Goal: Information Seeking & Learning: Learn about a topic

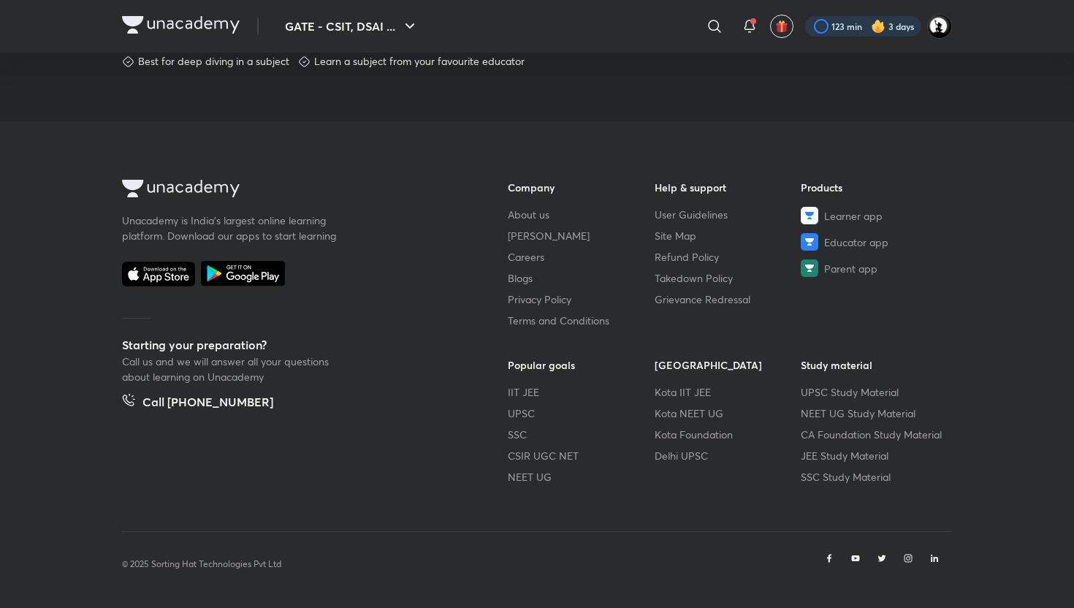
click at [852, 22] on div at bounding box center [863, 26] width 116 height 20
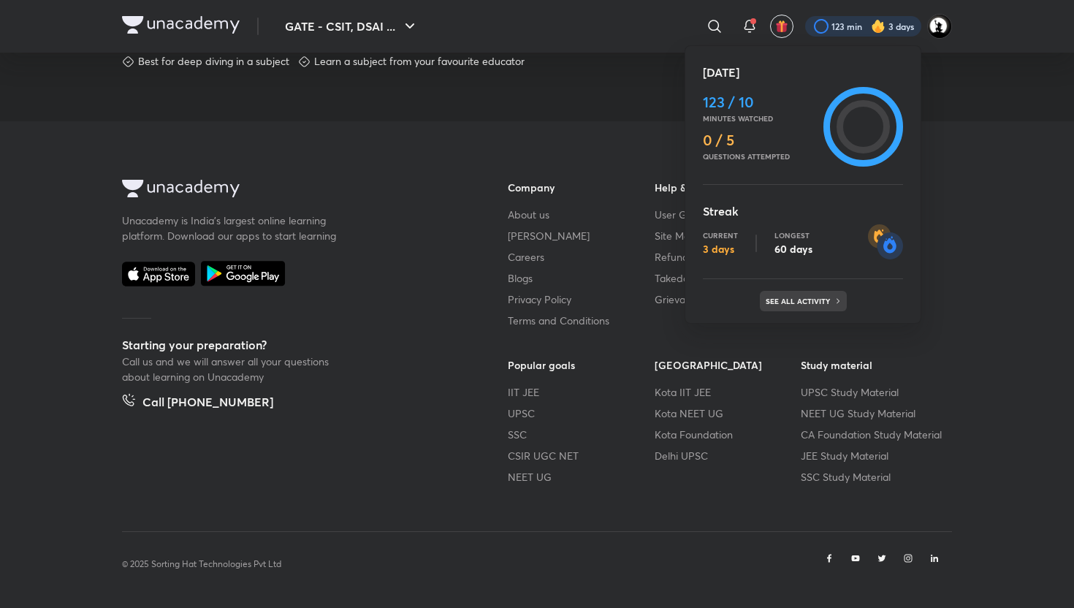
click at [795, 305] on p "See all activity" at bounding box center [800, 301] width 68 height 9
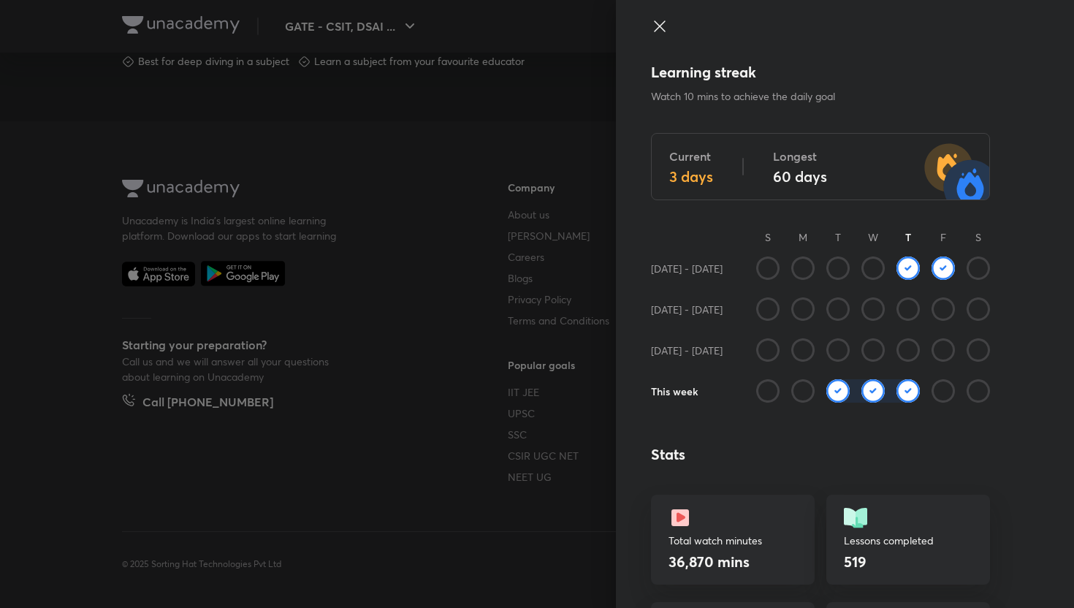
click at [655, 19] on icon at bounding box center [660, 27] width 18 height 18
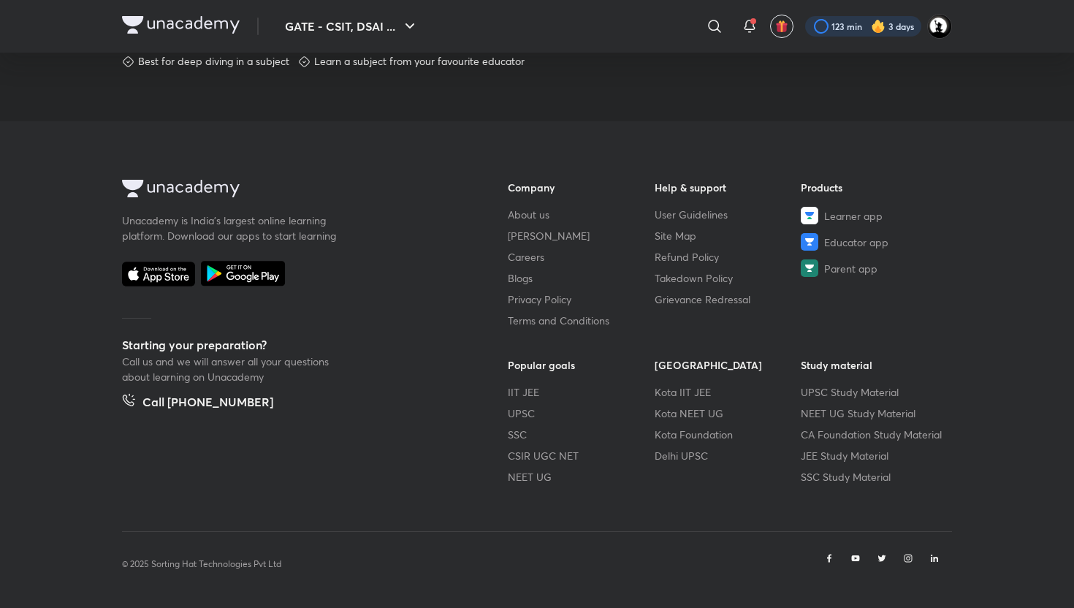
click at [845, 29] on div at bounding box center [863, 26] width 116 height 20
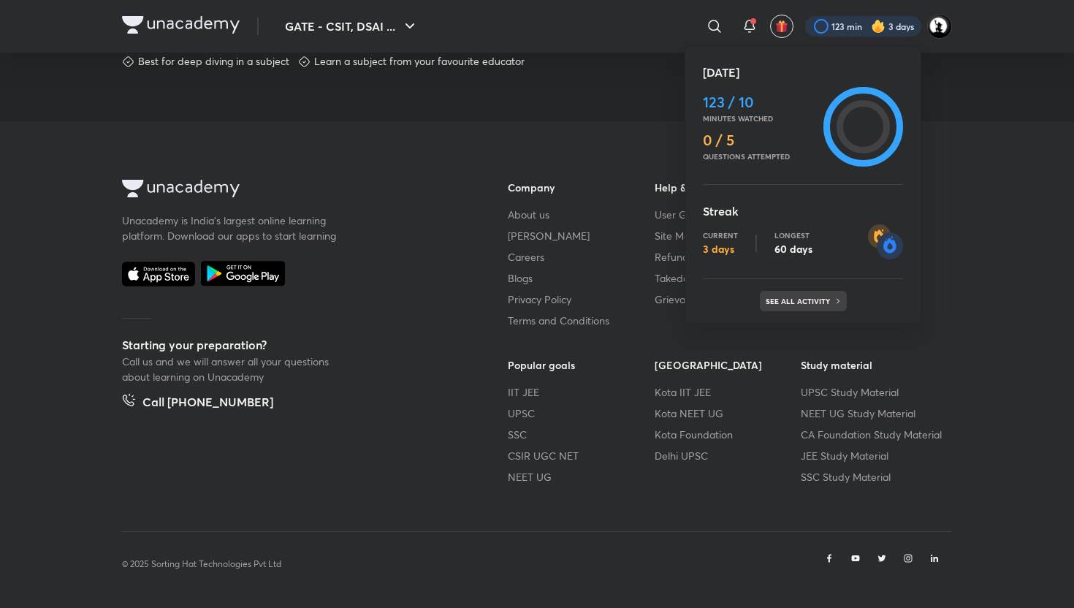
click at [812, 295] on div "See all activity" at bounding box center [803, 301] width 87 height 20
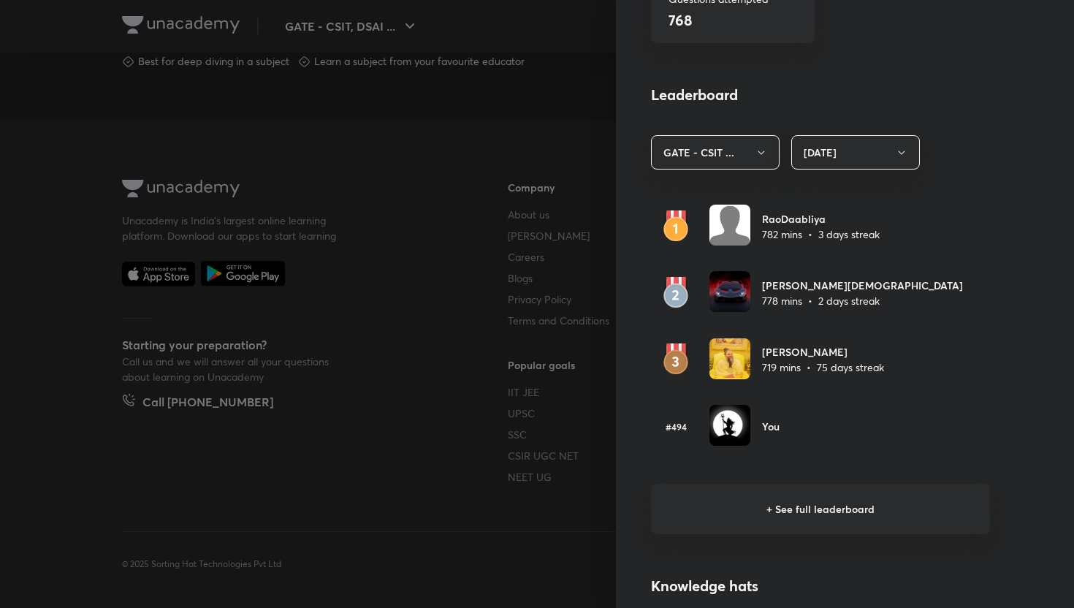
scroll to position [770, 0]
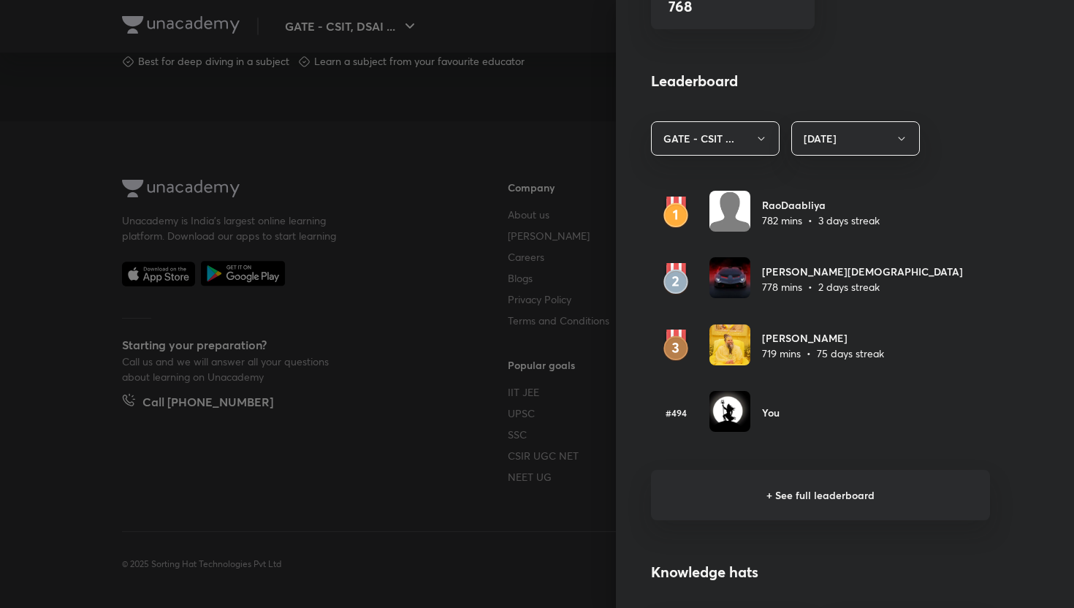
click at [744, 506] on h6 "+ See full leaderboard" at bounding box center [820, 495] width 339 height 50
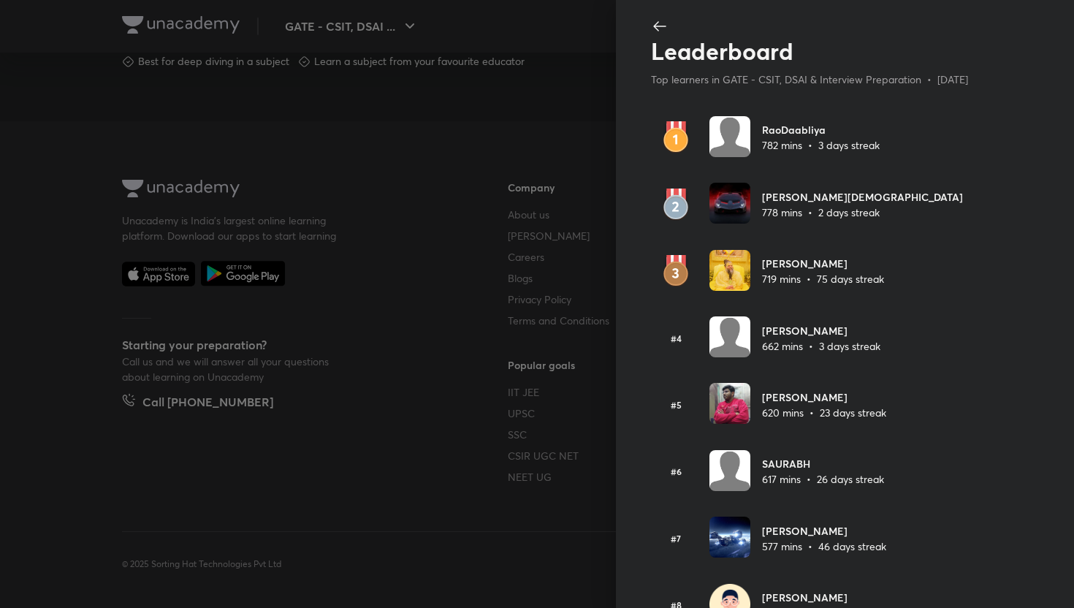
click at [466, 424] on div at bounding box center [537, 304] width 1074 height 608
